Goal: Task Accomplishment & Management: Manage account settings

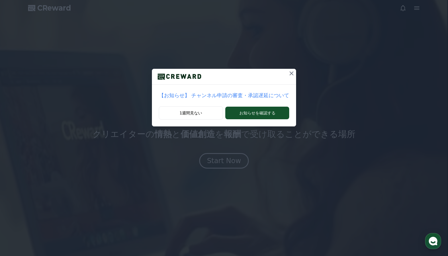
click at [288, 72] on icon at bounding box center [291, 73] width 7 height 7
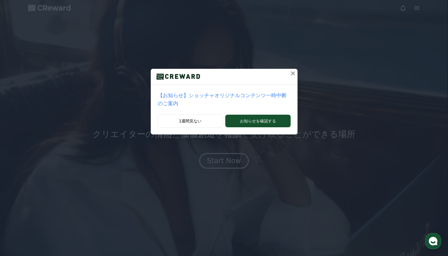
click at [277, 74] on div at bounding box center [224, 77] width 147 height 16
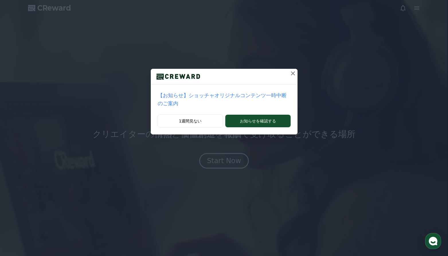
click at [289, 73] on icon at bounding box center [292, 73] width 7 height 7
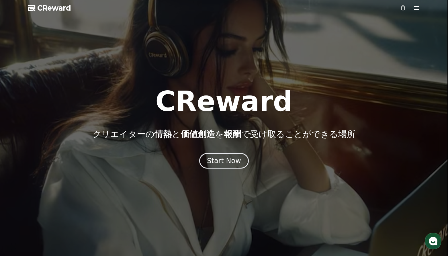
click at [50, 3] on div at bounding box center [224, 128] width 448 height 256
click at [51, 10] on span "CReward" at bounding box center [54, 7] width 34 height 9
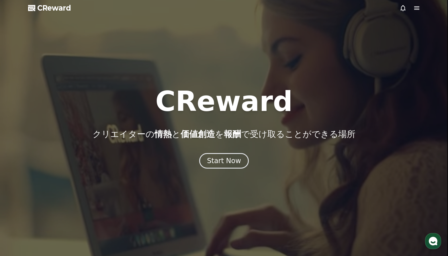
click at [416, 8] on icon at bounding box center [416, 7] width 5 height 3
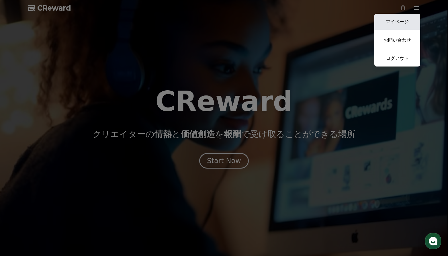
click at [403, 23] on link "マイページ" at bounding box center [397, 22] width 46 height 16
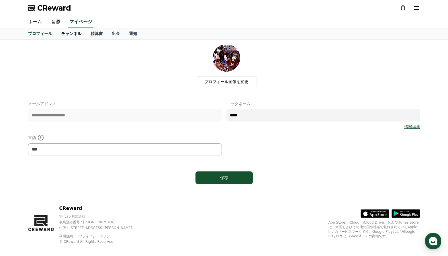
click at [59, 32] on link "チャンネル" at bounding box center [71, 33] width 29 height 11
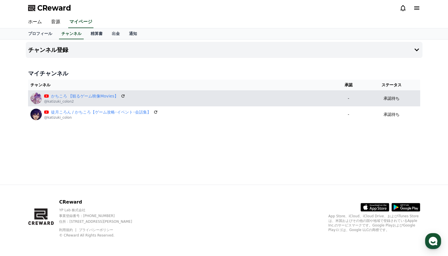
click at [392, 97] on p "承認待ち" at bounding box center [391, 98] width 16 height 6
click at [336, 101] on td "-" at bounding box center [348, 98] width 29 height 16
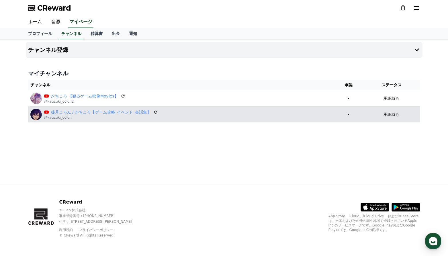
click at [358, 111] on td "-" at bounding box center [348, 114] width 29 height 16
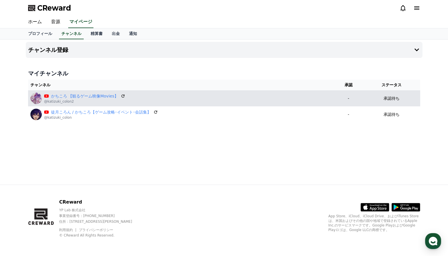
click at [398, 100] on p "承認待ち" at bounding box center [391, 98] width 16 height 6
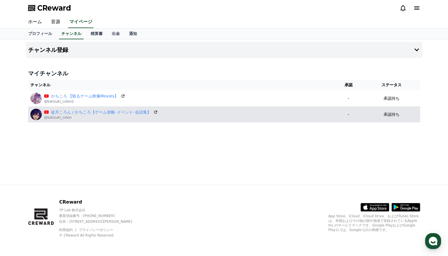
click at [372, 113] on div "承認待ち" at bounding box center [391, 114] width 52 height 6
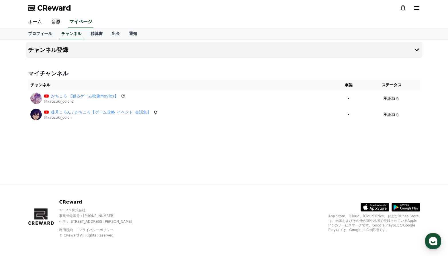
click at [349, 127] on div "チャンネル登録 マイチャンネル チャンネル 承認 ステータス かちころ 【観るゲーム映像Movies】 @katizuki_colon2 - 承認待ち 徒月こ…" at bounding box center [223, 112] width 401 height 145
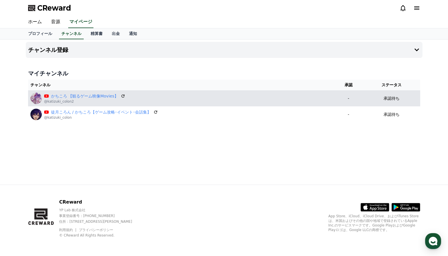
click at [393, 101] on p "承認待ち" at bounding box center [391, 98] width 16 height 6
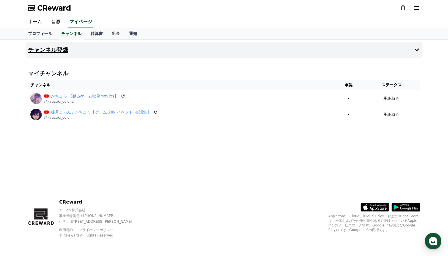
click at [414, 48] on icon at bounding box center [416, 49] width 7 height 7
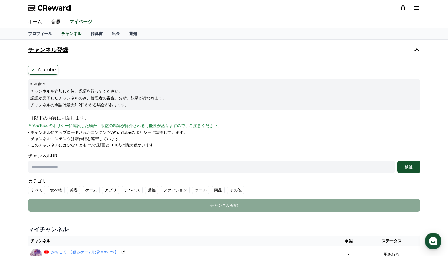
click at [412, 44] on button "チャンネル登録" at bounding box center [224, 50] width 396 height 16
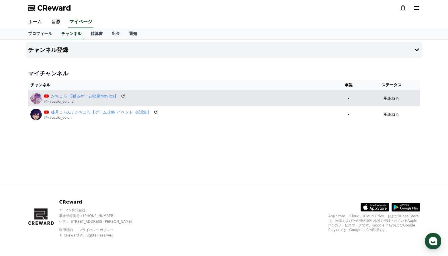
click at [157, 99] on div "かちころ 【観るゲーム映像Movies】 @katizuki_colon2" at bounding box center [180, 98] width 301 height 11
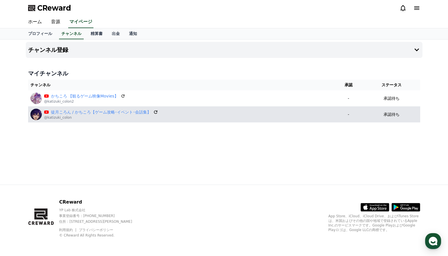
click at [154, 111] on icon at bounding box center [155, 111] width 3 height 3
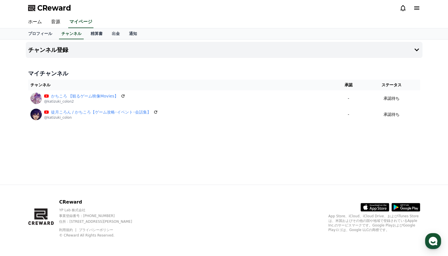
click at [366, 14] on div "CReward" at bounding box center [223, 8] width 401 height 16
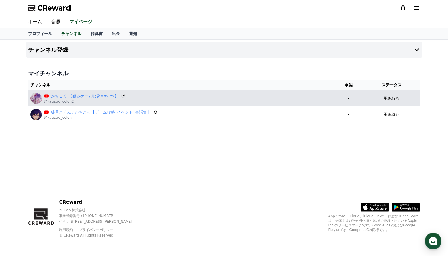
click at [390, 96] on p "承認待ち" at bounding box center [391, 98] width 16 height 6
click at [390, 97] on p "承認待ち" at bounding box center [391, 98] width 16 height 6
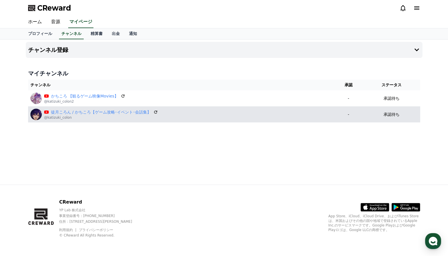
click at [396, 116] on p "承認待ち" at bounding box center [391, 114] width 16 height 6
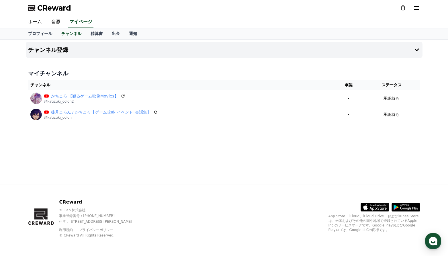
click at [397, 90] on th "ステータス" at bounding box center [391, 85] width 57 height 11
click at [59, 34] on link "チャンネル" at bounding box center [71, 33] width 25 height 11
click at [86, 33] on link "精算書" at bounding box center [96, 33] width 21 height 11
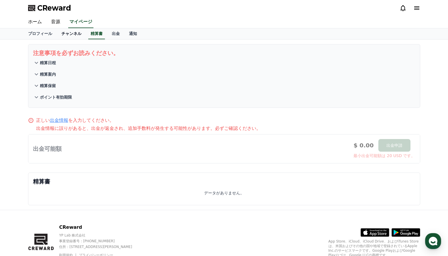
click at [61, 36] on link "チャンネル" at bounding box center [71, 33] width 29 height 11
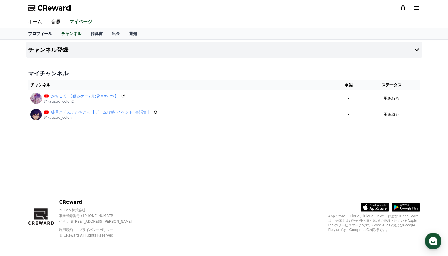
click at [33, 36] on link "プロフィール" at bounding box center [39, 33] width 33 height 11
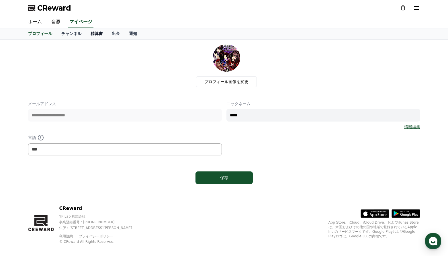
click at [86, 32] on link "精算書" at bounding box center [96, 33] width 21 height 11
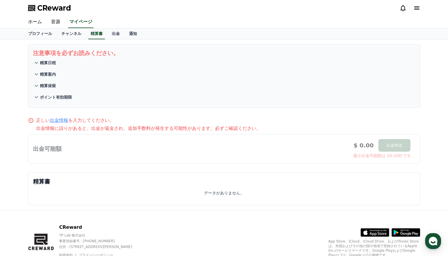
click at [57, 120] on link "出金情報" at bounding box center [59, 119] width 18 height 5
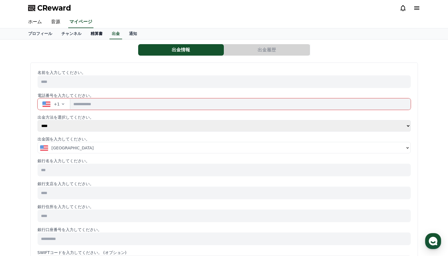
click at [86, 34] on link "精算書" at bounding box center [96, 33] width 21 height 11
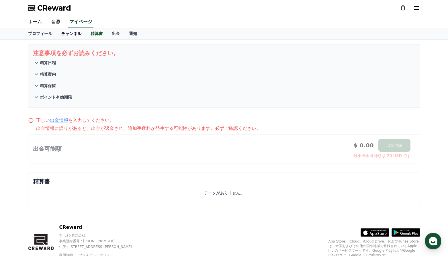
click at [58, 30] on link "チャンネル" at bounding box center [71, 33] width 29 height 11
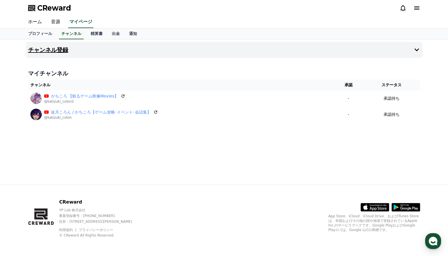
click at [272, 53] on button "チャンネル登録" at bounding box center [224, 50] width 396 height 16
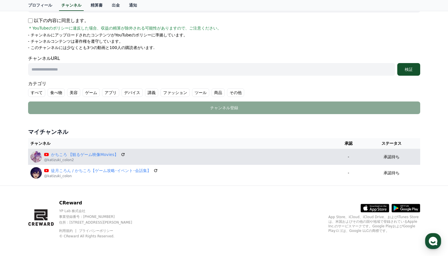
scroll to position [98, 0]
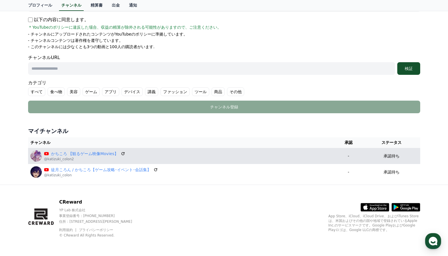
click at [230, 153] on div "かちころ 【観るゲーム映像Movies】 @katizuki_colon2" at bounding box center [180, 155] width 301 height 11
click at [347, 157] on p "-" at bounding box center [348, 156] width 25 height 6
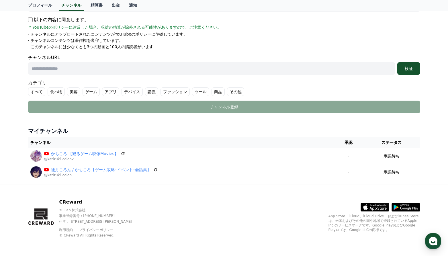
click at [352, 138] on th "承認" at bounding box center [348, 142] width 29 height 11
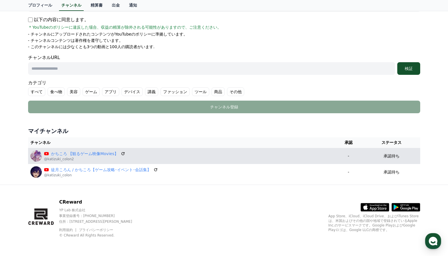
click at [352, 149] on td "-" at bounding box center [348, 156] width 29 height 16
click at [351, 153] on p "-" at bounding box center [348, 156] width 25 height 6
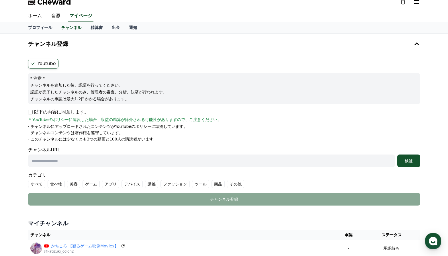
scroll to position [0, 0]
